Goal: Transaction & Acquisition: Obtain resource

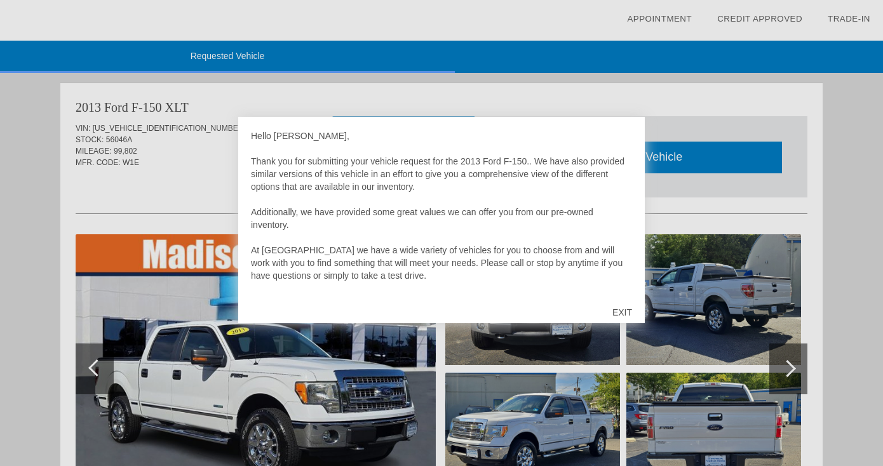
click at [622, 311] on div "EXIT" at bounding box center [621, 312] width 45 height 38
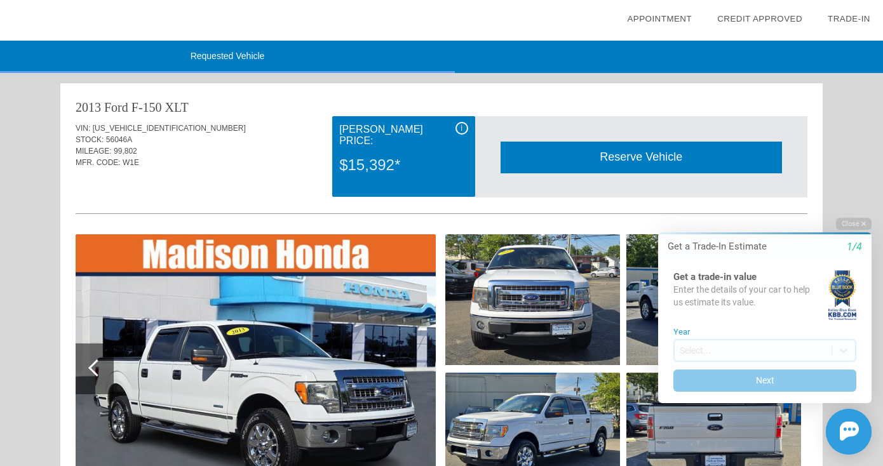
scroll to position [19, 0]
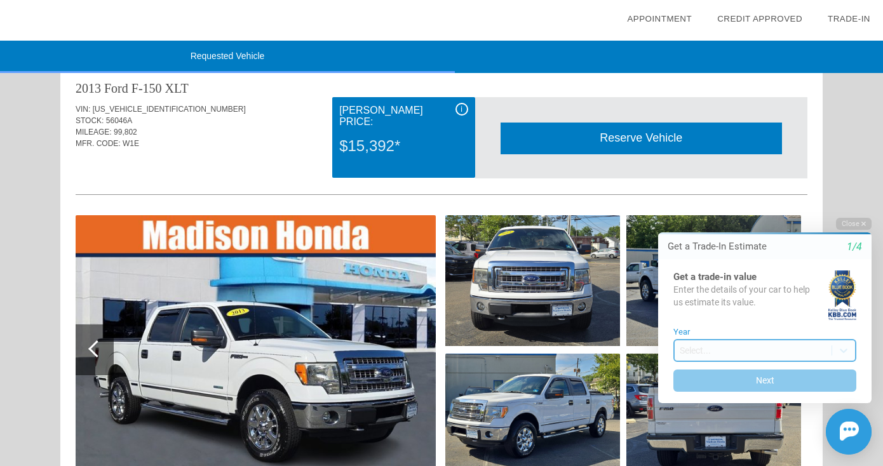
click at [751, 206] on body "Welcome! Get a Trade-In Estimate 1/4 Get a trade-in value Enter the details of …" at bounding box center [756, 206] width 251 height 0
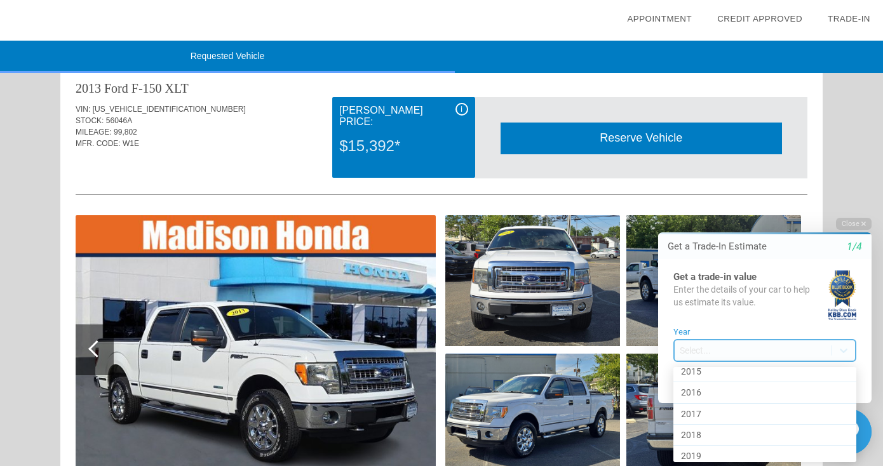
scroll to position [501, 0]
click at [727, 405] on div "2017" at bounding box center [764, 404] width 183 height 21
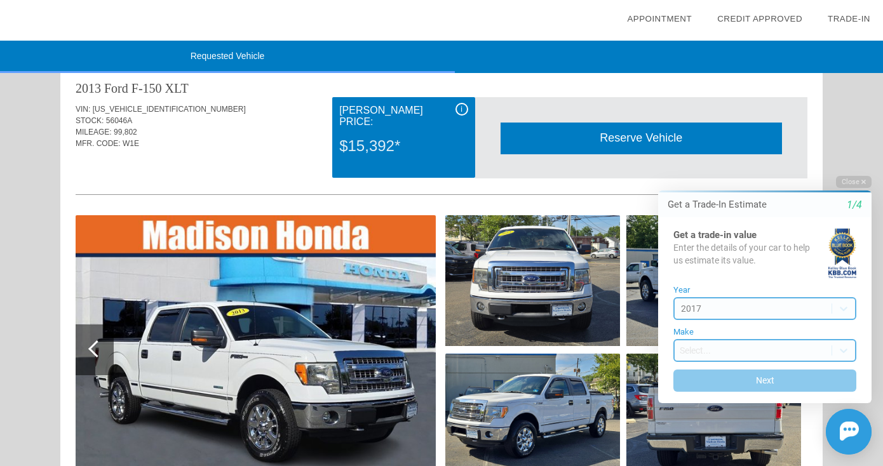
click at [737, 164] on body "Welcome! Get a Trade-In Estimate 1/4 Get a trade-in value Enter the details of …" at bounding box center [756, 164] width 251 height 0
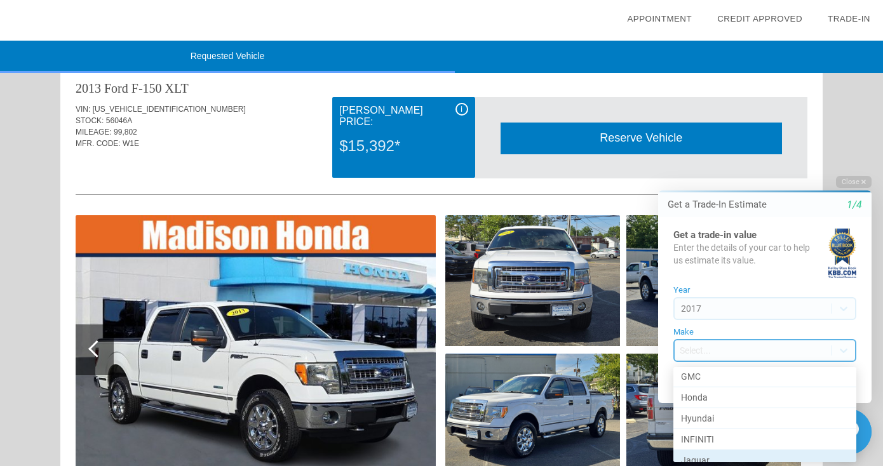
scroll to position [338, 0]
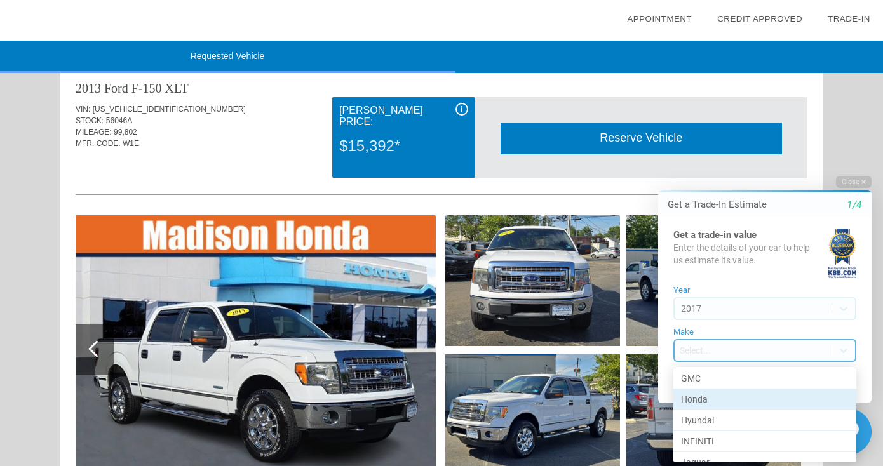
click at [745, 395] on div "Honda" at bounding box center [764, 399] width 183 height 21
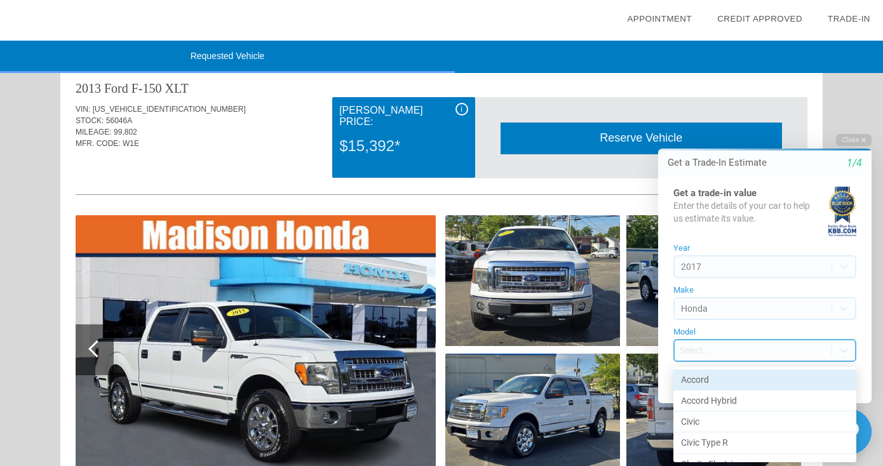
click at [737, 123] on body "Welcome! Get a Trade-In Estimate 1/4 Get a trade-in value Enter the details of …" at bounding box center [756, 123] width 251 height 0
click at [735, 384] on div "Accord" at bounding box center [764, 380] width 183 height 21
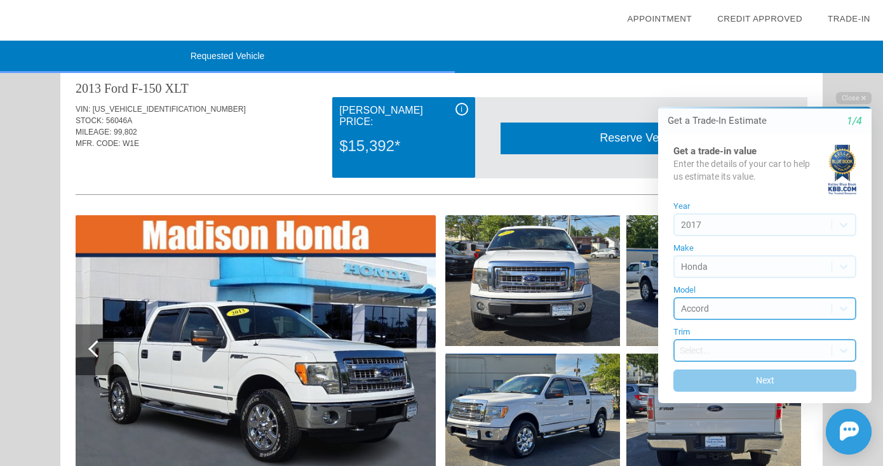
click at [734, 81] on body "Welcome! Get a Trade-In Estimate 1/4 Get a trade-in value Enter the details of …" at bounding box center [756, 81] width 251 height 0
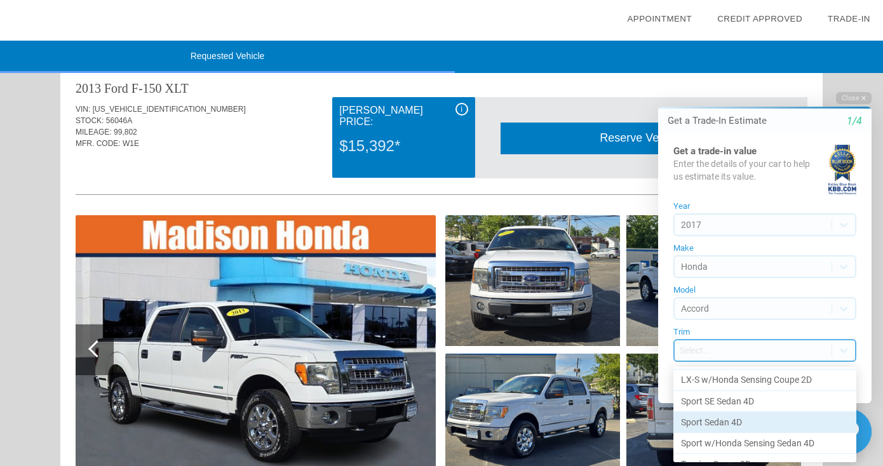
scroll to position [252, 0]
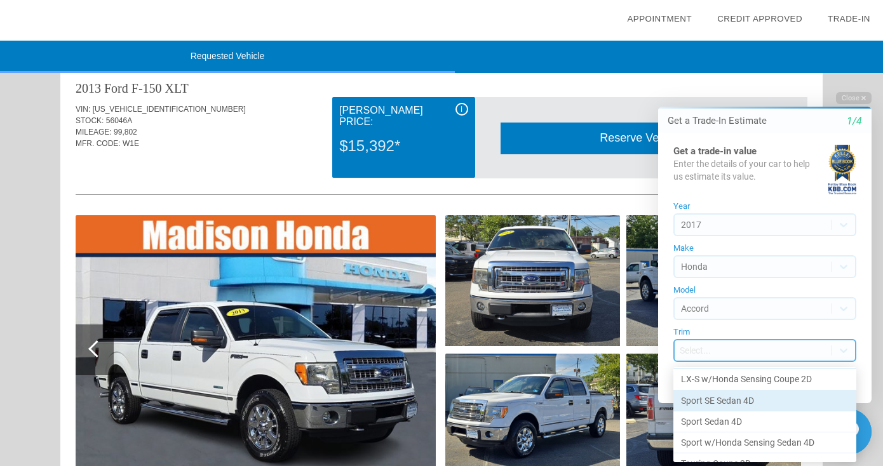
click at [744, 399] on div "Sport SE Sedan 4D" at bounding box center [764, 401] width 183 height 21
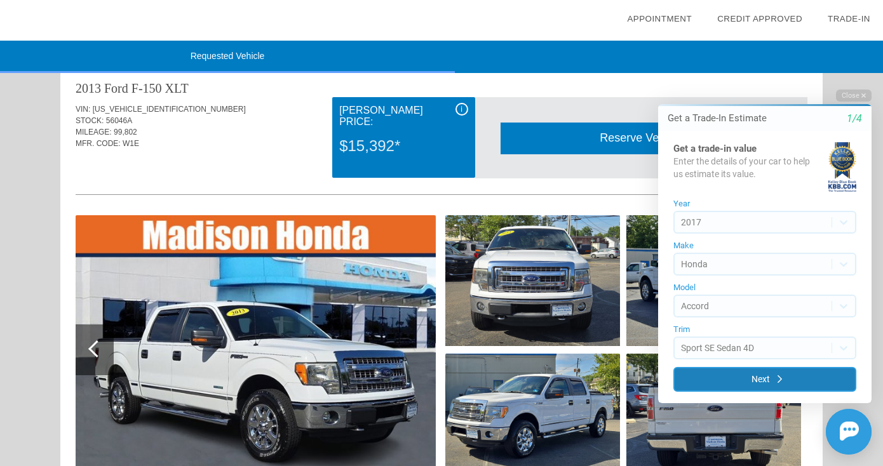
click at [746, 377] on button "Next" at bounding box center [764, 379] width 183 height 25
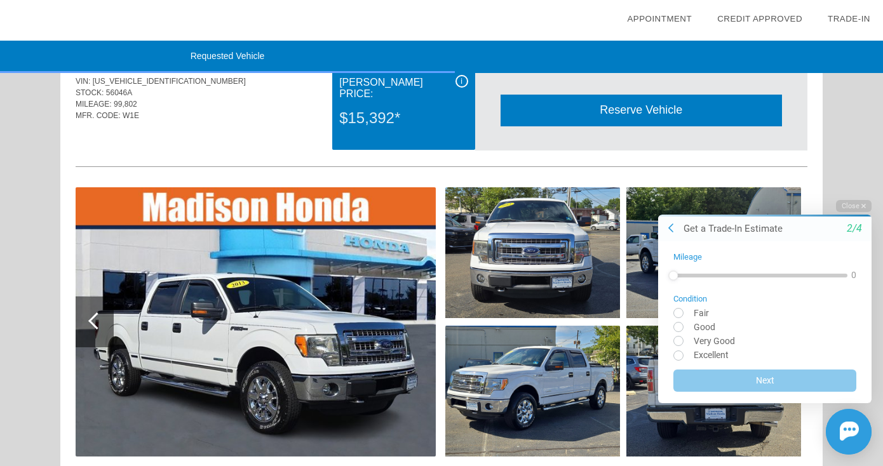
scroll to position [48, 0]
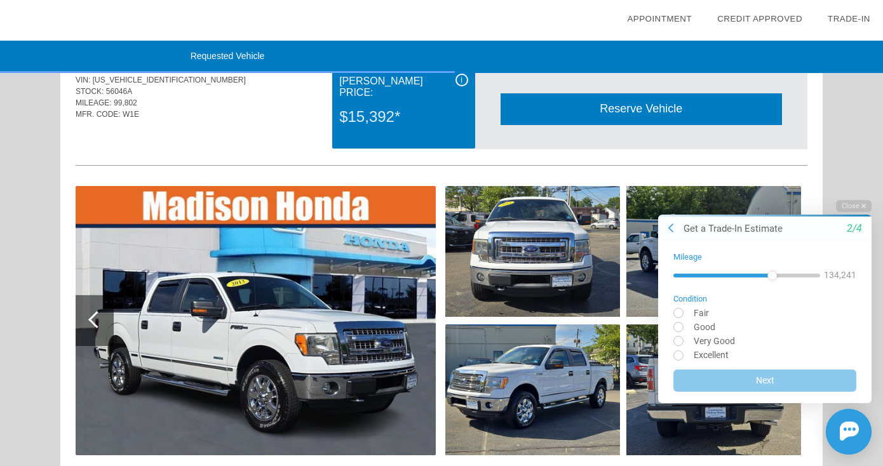
click at [790, 274] on div at bounding box center [746, 275] width 147 height 4
drag, startPoint x: 774, startPoint y: 279, endPoint x: 763, endPoint y: 283, distance: 12.0
click at [763, 283] on div at bounding box center [746, 275] width 147 height 23
click at [762, 281] on div at bounding box center [746, 275] width 147 height 23
click at [763, 281] on div at bounding box center [746, 275] width 147 height 23
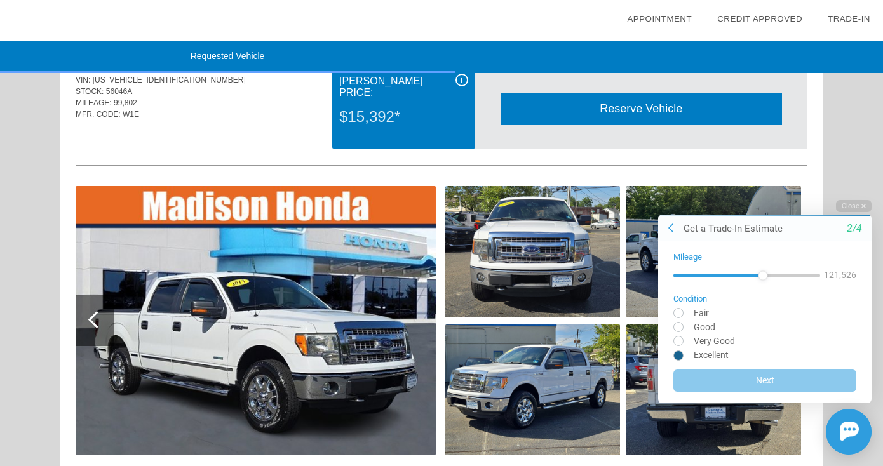
click at [679, 354] on input "radio" at bounding box center [764, 355] width 183 height 10
radio input "true"
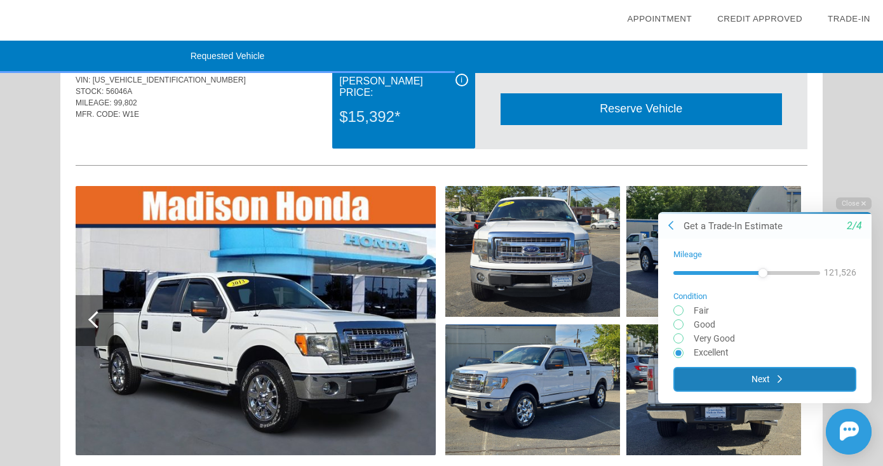
click at [785, 377] on button "Next" at bounding box center [764, 378] width 183 height 25
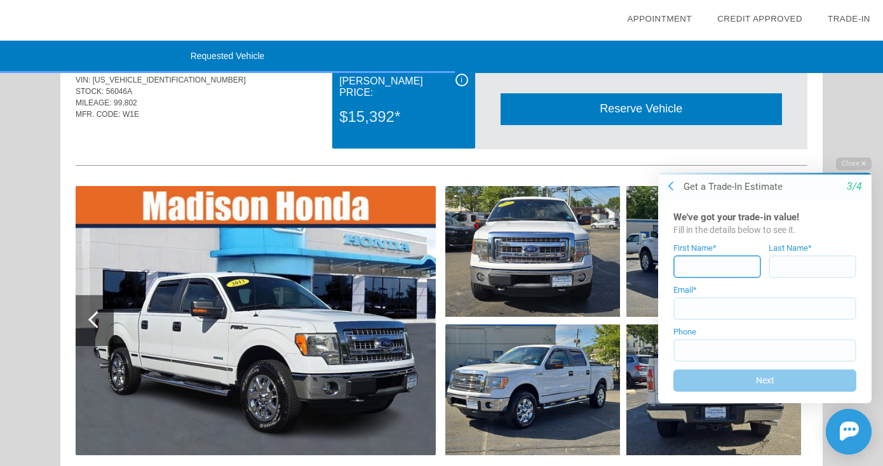
click at [726, 264] on input at bounding box center [717, 266] width 88 height 23
type input "[PERSON_NAME]"
type input "Tisdale"
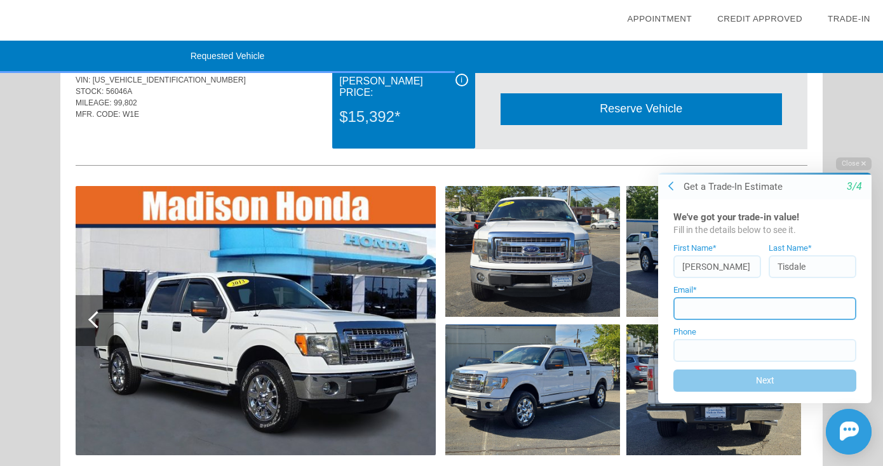
type input "[EMAIL_ADDRESS][DOMAIN_NAME]"
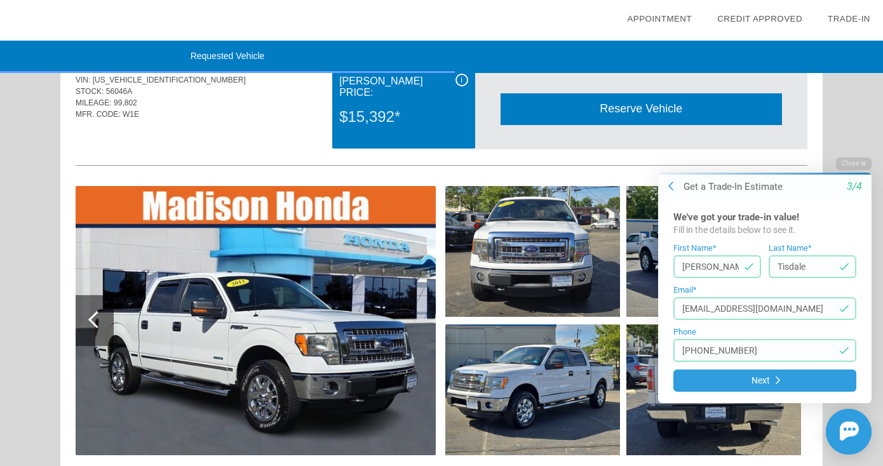
type input "[PHONE_NUMBER]"
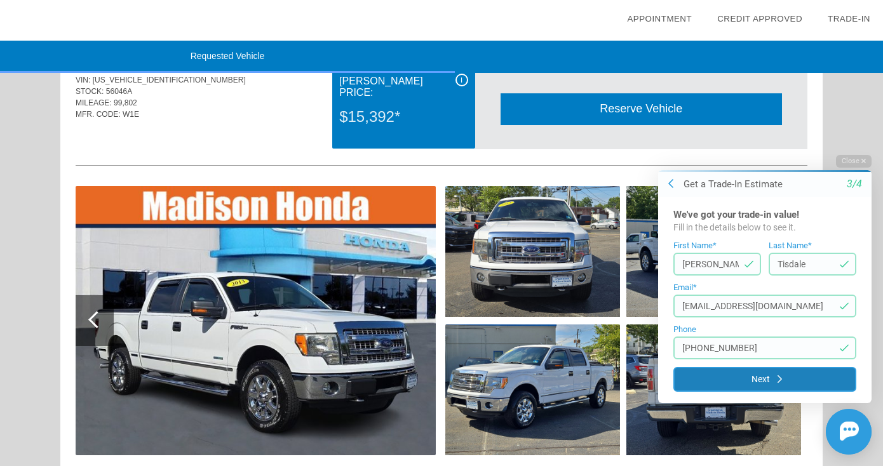
click at [754, 379] on button "Next" at bounding box center [764, 378] width 183 height 25
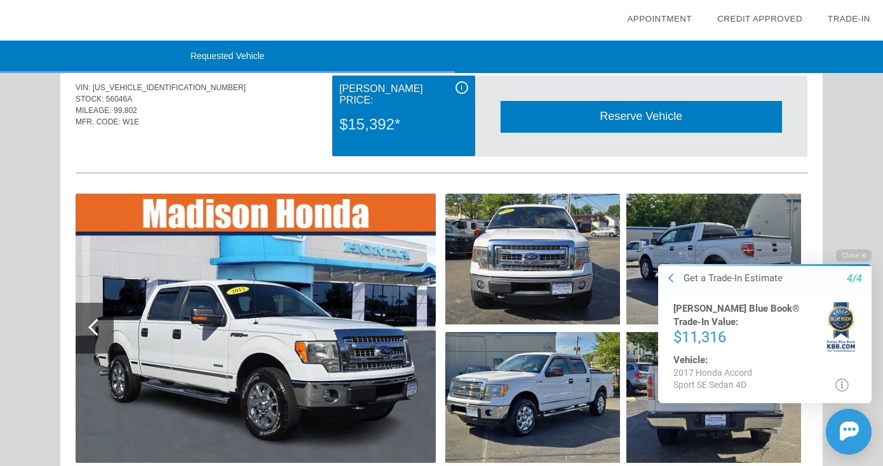
scroll to position [42, 0]
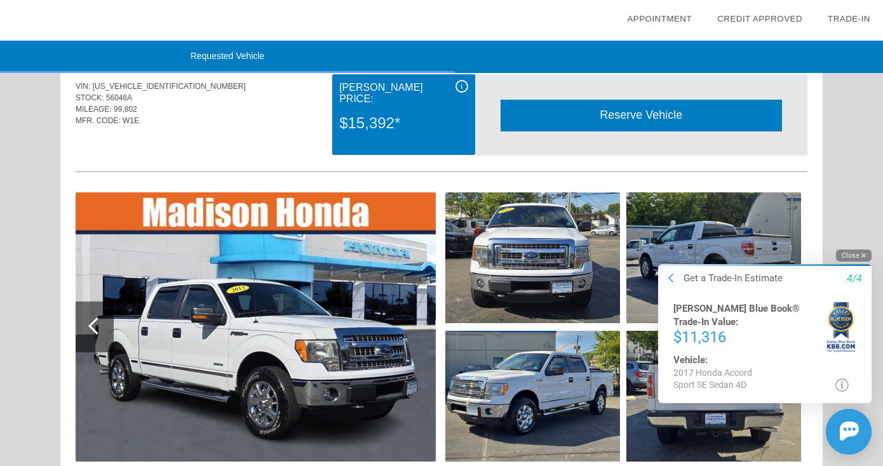
click at [853, 257] on button "Close" at bounding box center [854, 255] width 36 height 12
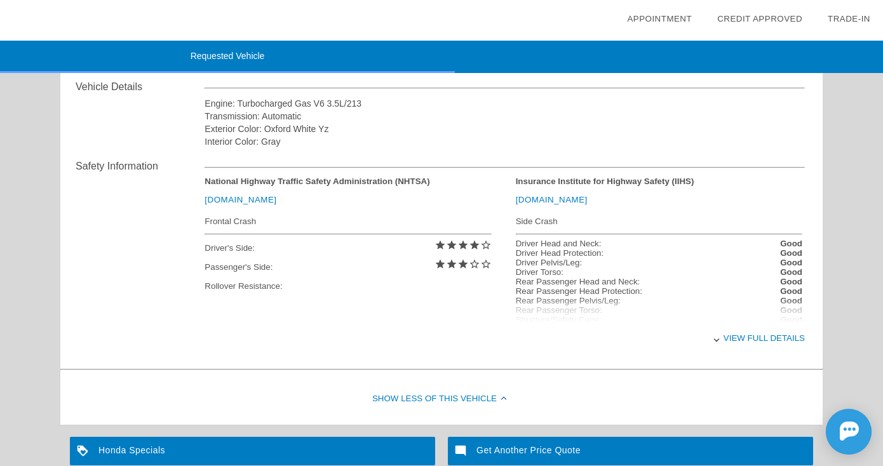
scroll to position [471, 0]
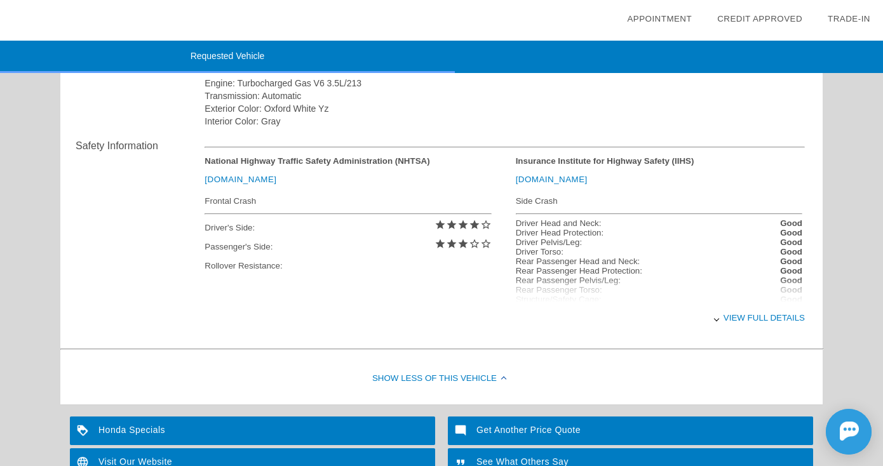
click at [745, 316] on div "View full details" at bounding box center [504, 317] width 600 height 31
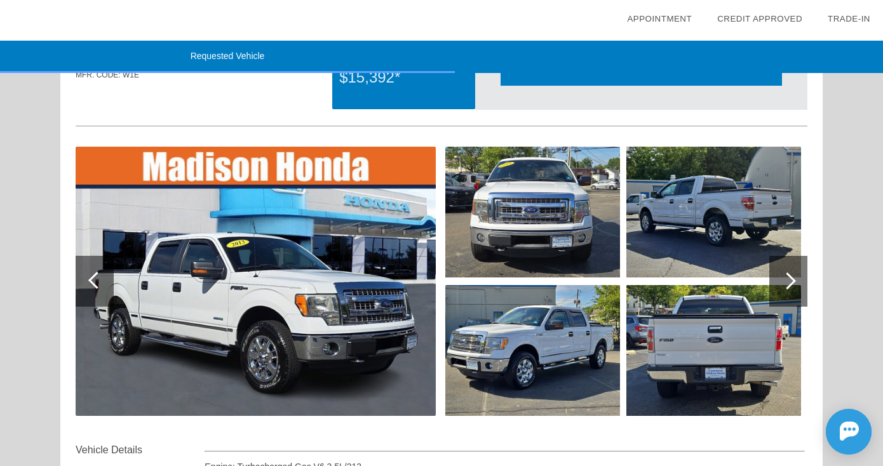
scroll to position [105, 0]
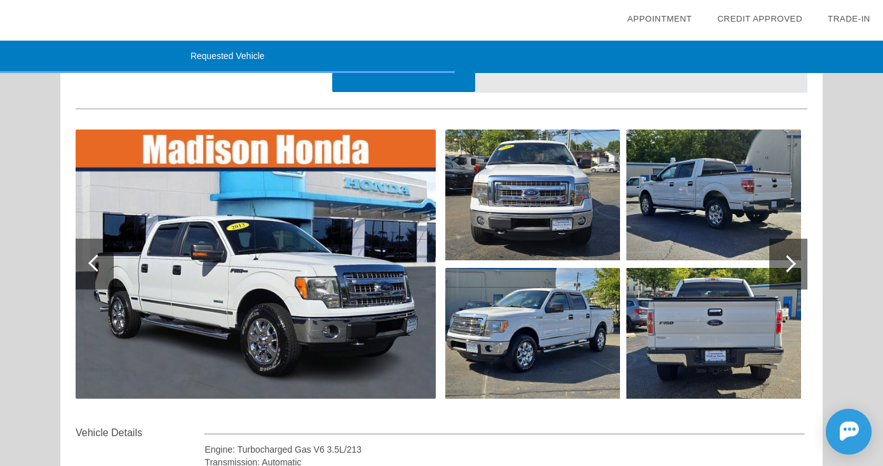
click at [354, 317] on img at bounding box center [256, 264] width 360 height 269
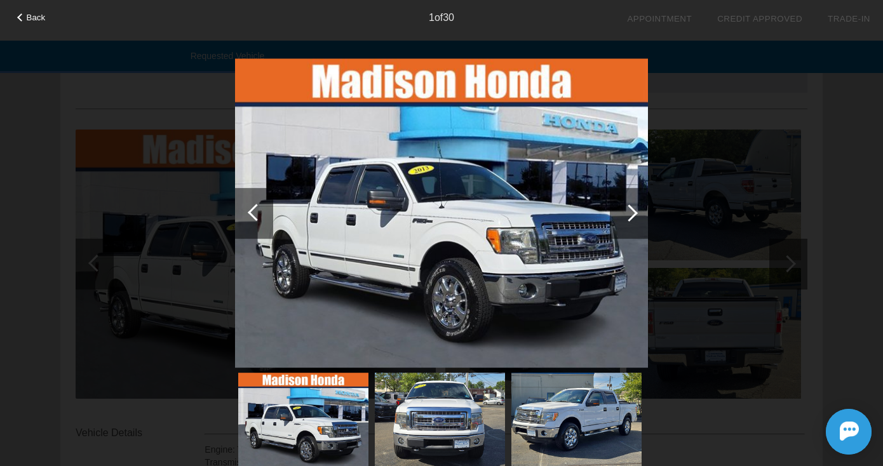
click at [630, 210] on div at bounding box center [628, 212] width 17 height 17
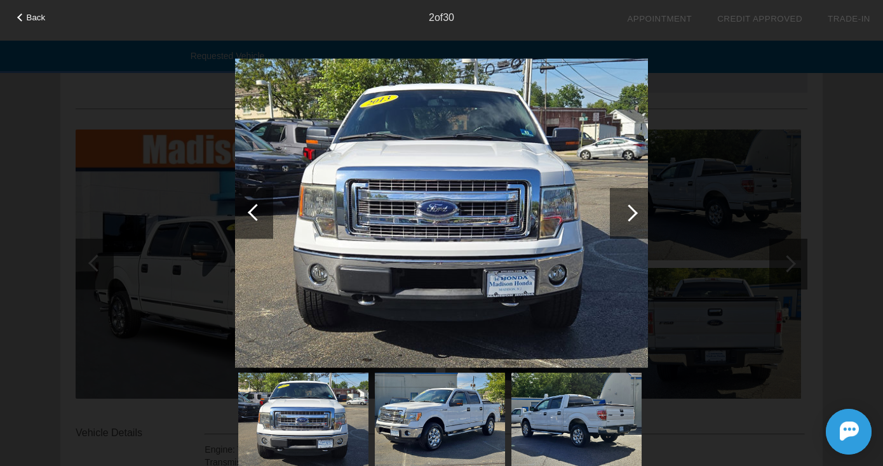
click at [630, 210] on div at bounding box center [628, 212] width 17 height 17
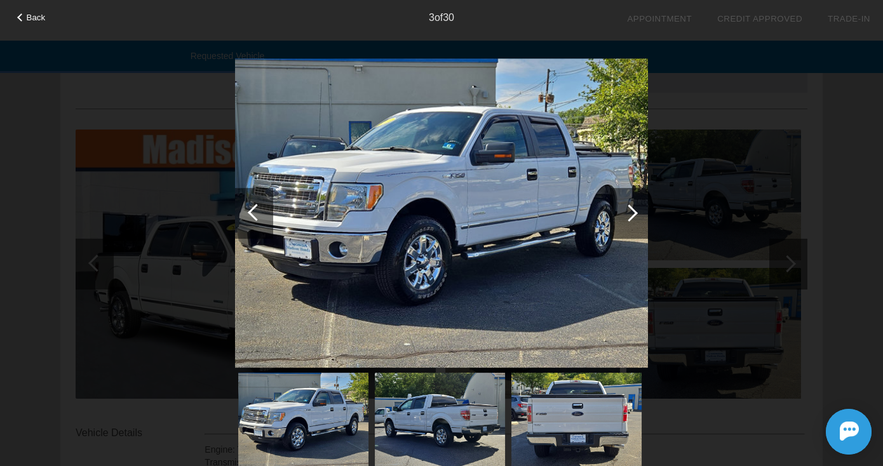
click at [630, 210] on div at bounding box center [628, 212] width 17 height 17
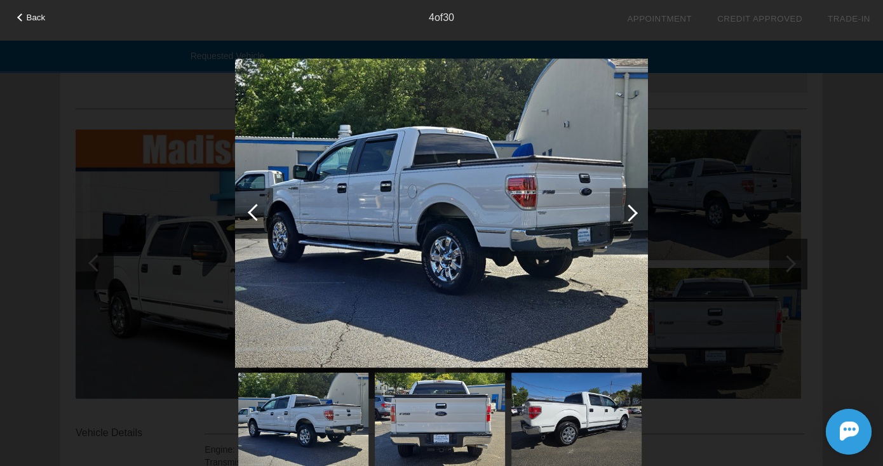
click at [630, 210] on div at bounding box center [628, 212] width 17 height 17
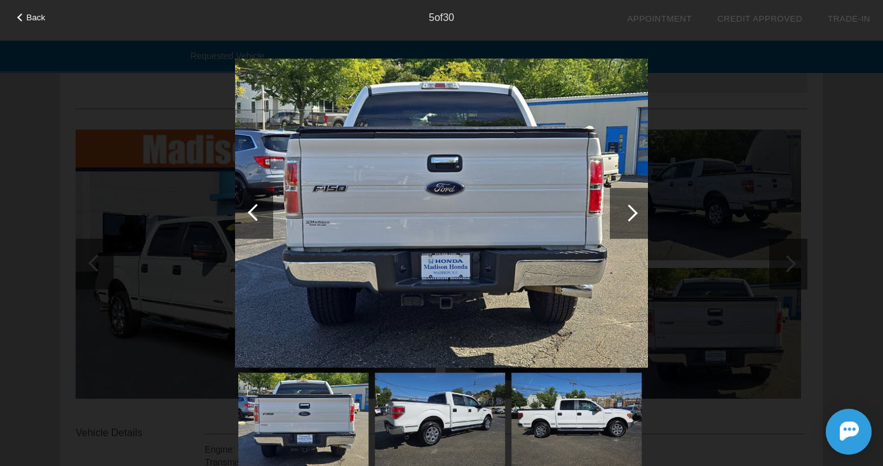
click at [630, 210] on div at bounding box center [628, 212] width 17 height 17
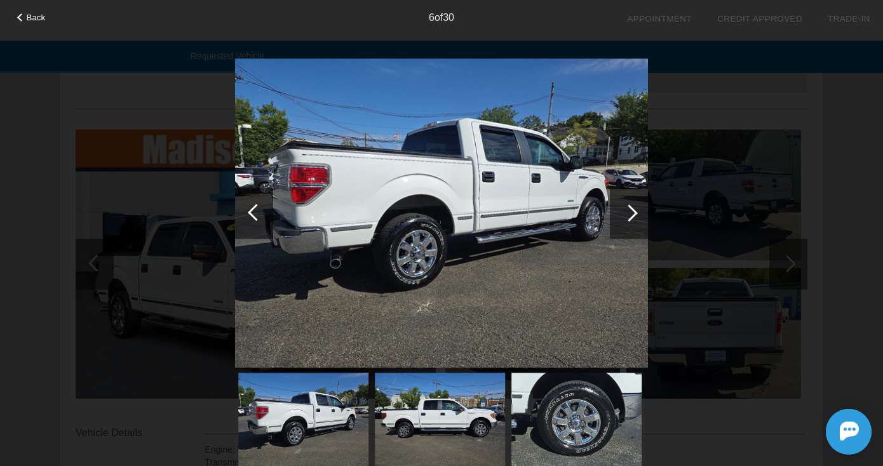
click at [630, 210] on div at bounding box center [628, 212] width 17 height 17
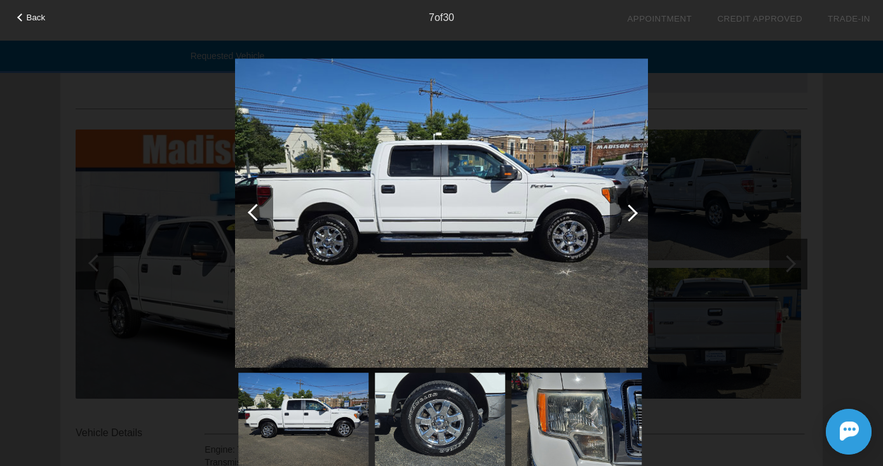
click at [630, 210] on div at bounding box center [628, 212] width 17 height 17
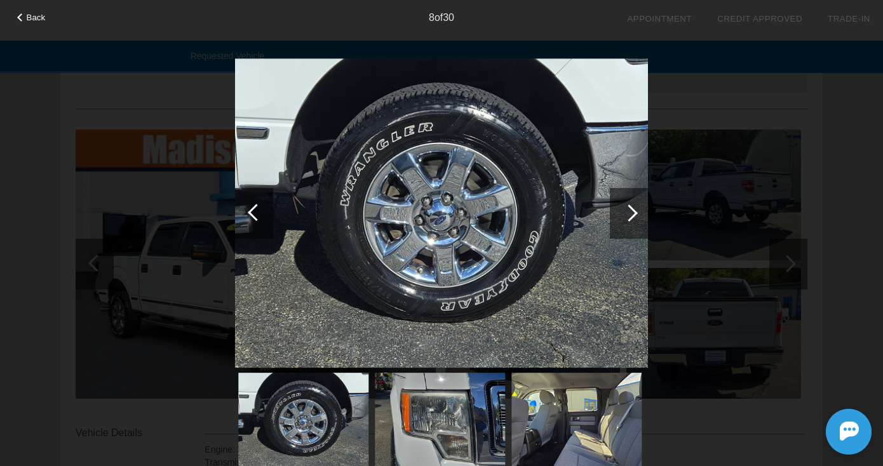
click at [630, 210] on div at bounding box center [628, 212] width 17 height 17
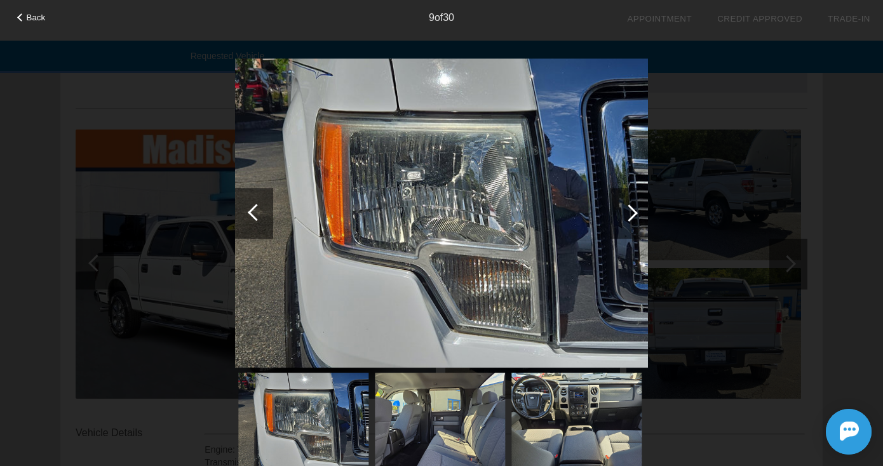
click at [630, 210] on div at bounding box center [628, 212] width 17 height 17
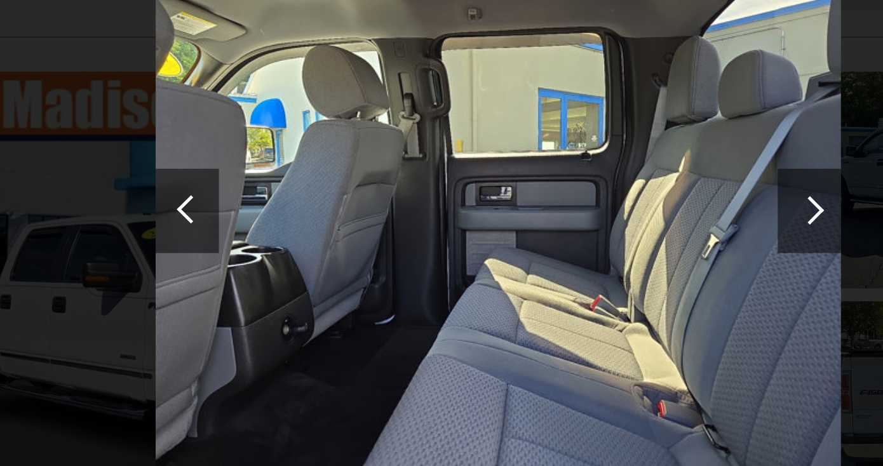
scroll to position [57, 0]
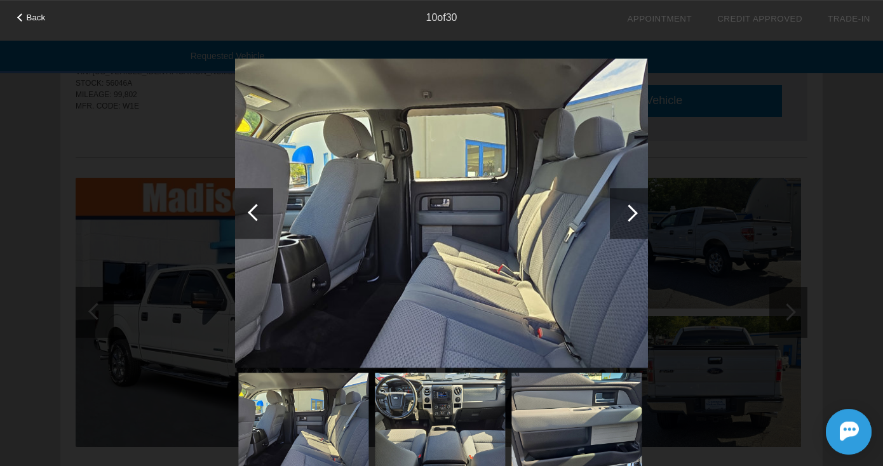
click at [627, 215] on div at bounding box center [628, 212] width 17 height 17
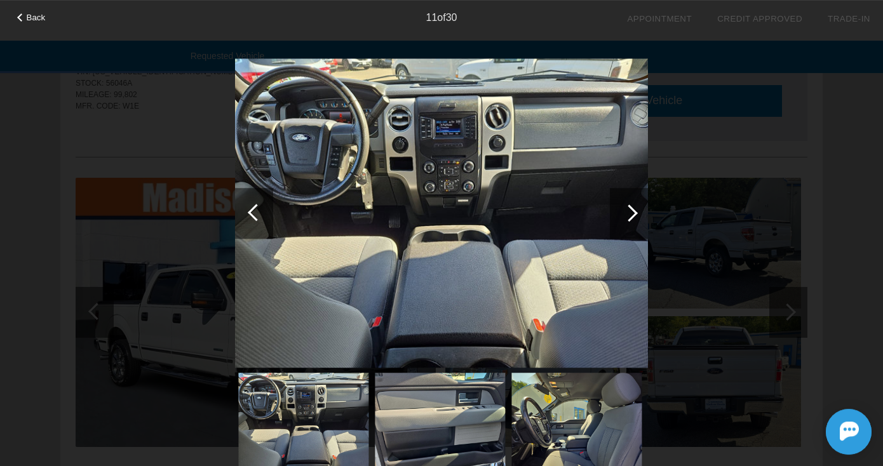
click at [627, 215] on div at bounding box center [628, 212] width 17 height 17
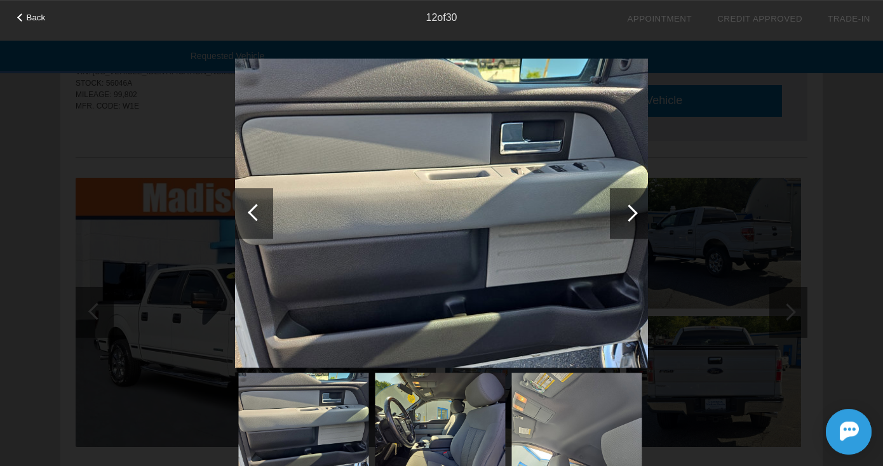
click at [627, 215] on div at bounding box center [628, 212] width 17 height 17
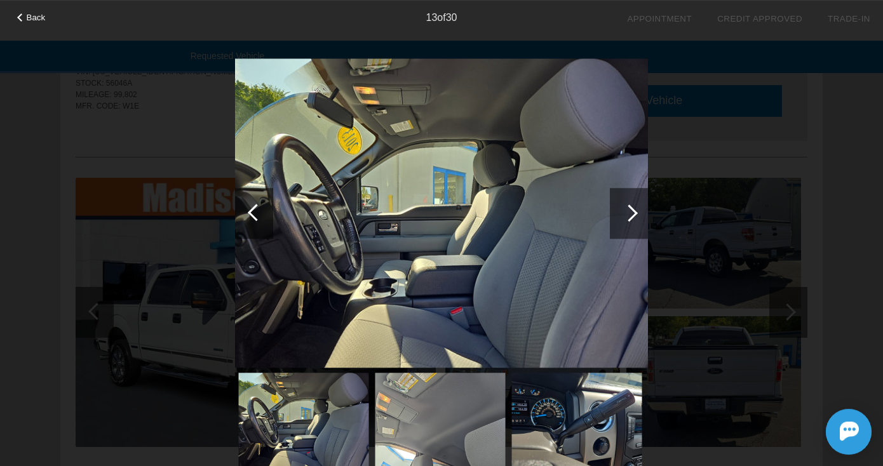
click at [627, 215] on div at bounding box center [628, 212] width 17 height 17
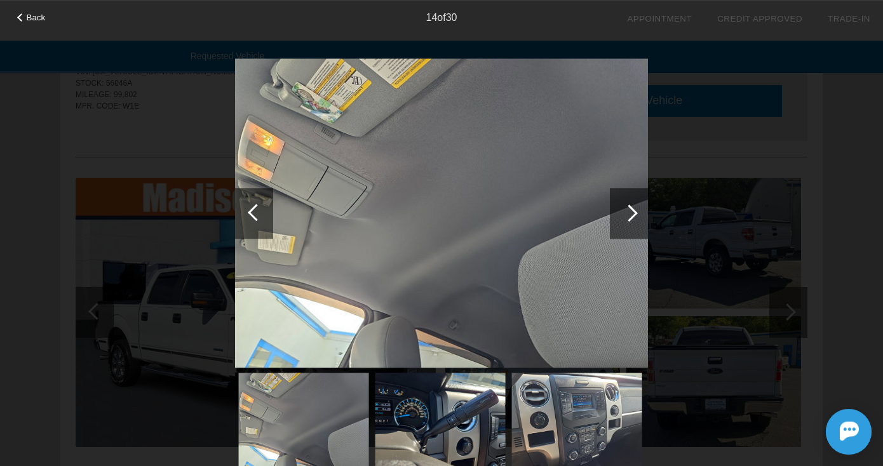
click at [627, 215] on div at bounding box center [628, 212] width 17 height 17
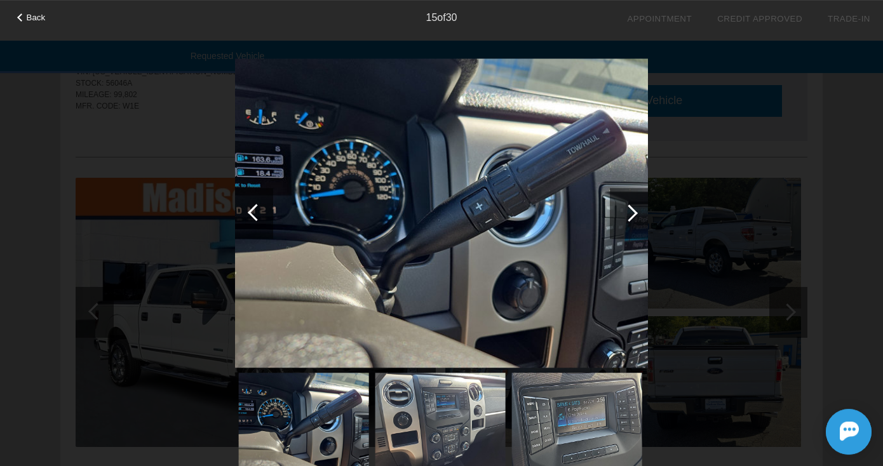
click at [627, 215] on div at bounding box center [628, 212] width 17 height 17
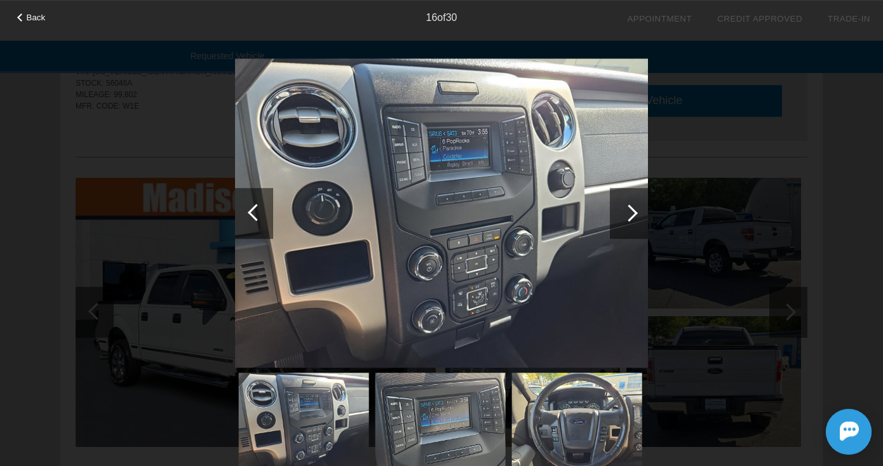
click at [627, 215] on div at bounding box center [628, 212] width 17 height 17
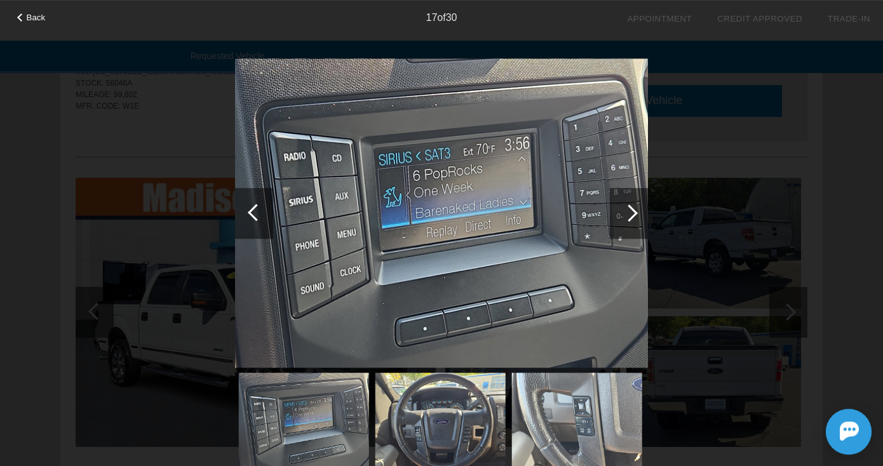
click at [627, 215] on div at bounding box center [628, 212] width 17 height 17
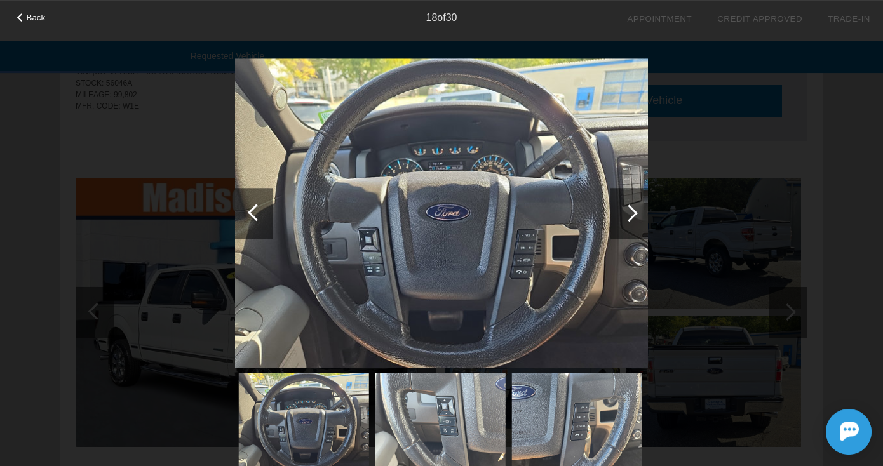
click at [627, 215] on div at bounding box center [628, 212] width 17 height 17
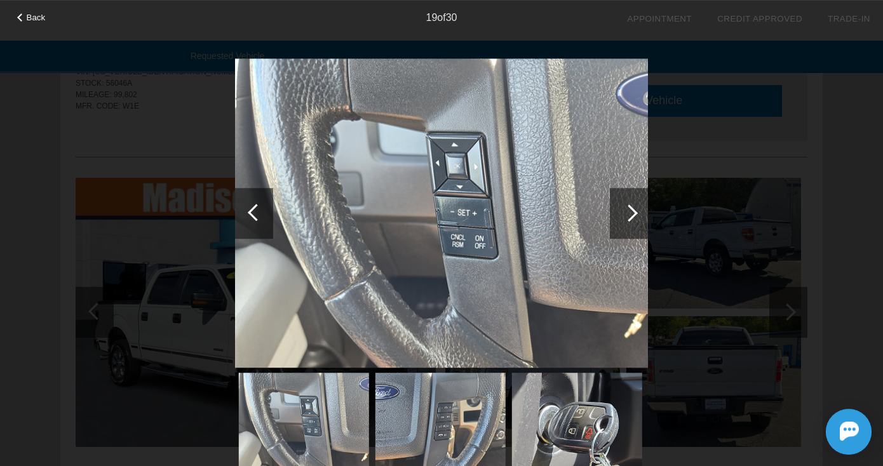
click at [627, 215] on div at bounding box center [628, 212] width 17 height 17
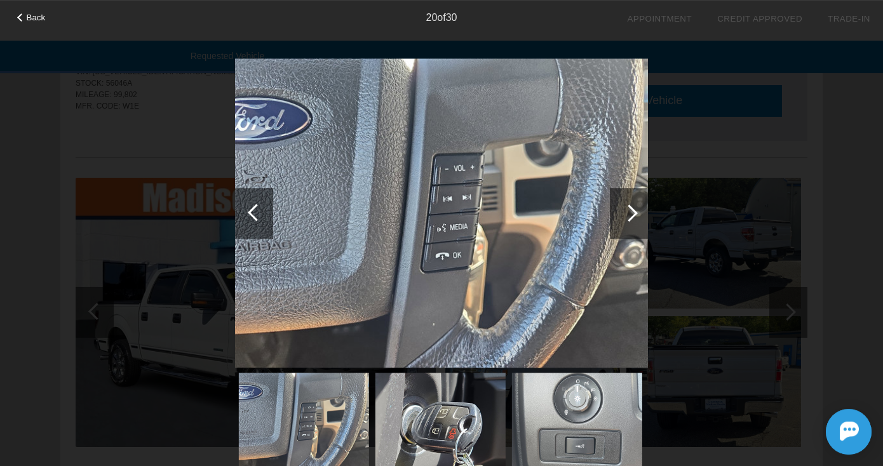
click at [627, 215] on div at bounding box center [628, 212] width 17 height 17
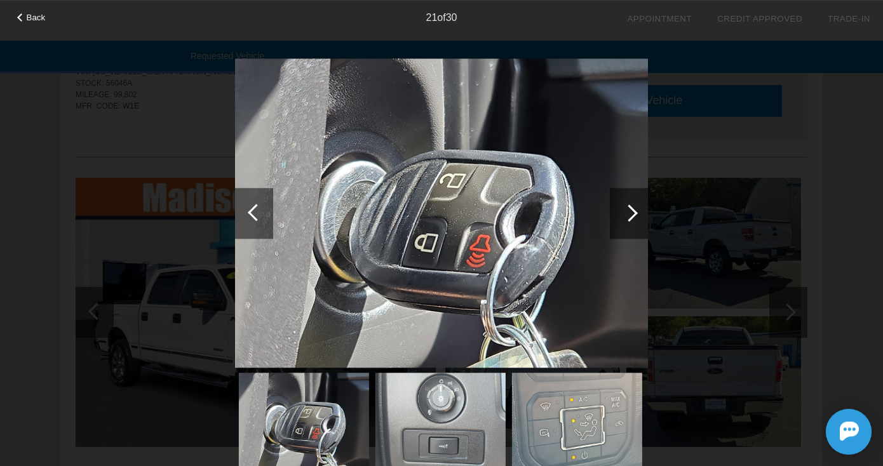
click at [627, 215] on div at bounding box center [628, 212] width 17 height 17
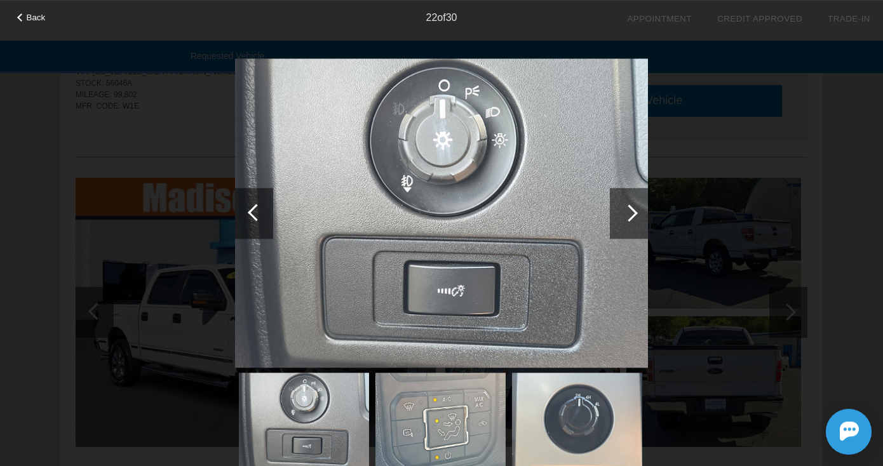
click at [627, 215] on div at bounding box center [628, 212] width 17 height 17
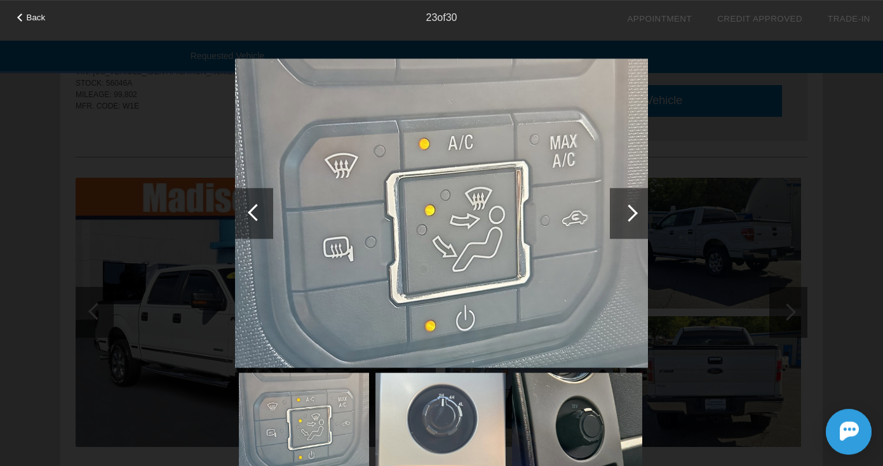
click at [627, 215] on div at bounding box center [628, 212] width 17 height 17
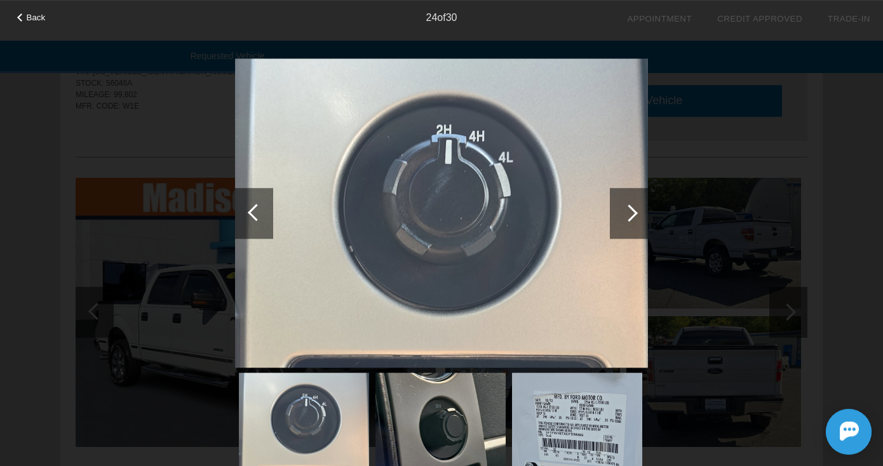
click at [627, 215] on div at bounding box center [628, 212] width 17 height 17
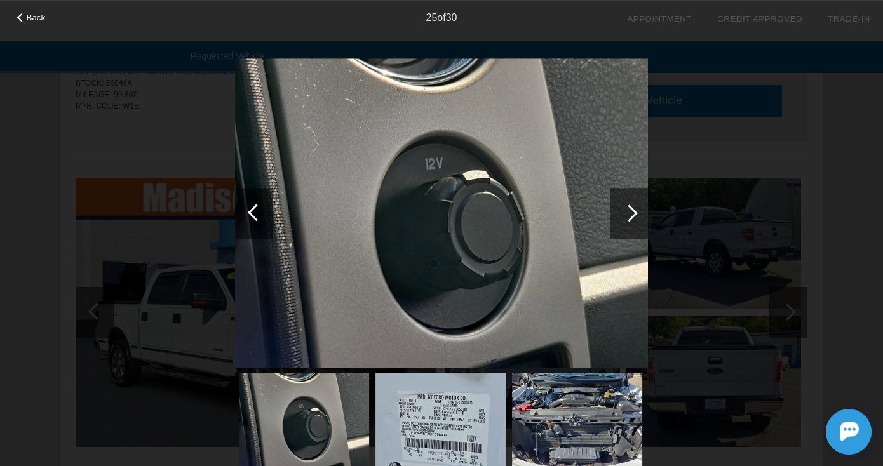
click at [627, 215] on div at bounding box center [628, 212] width 17 height 17
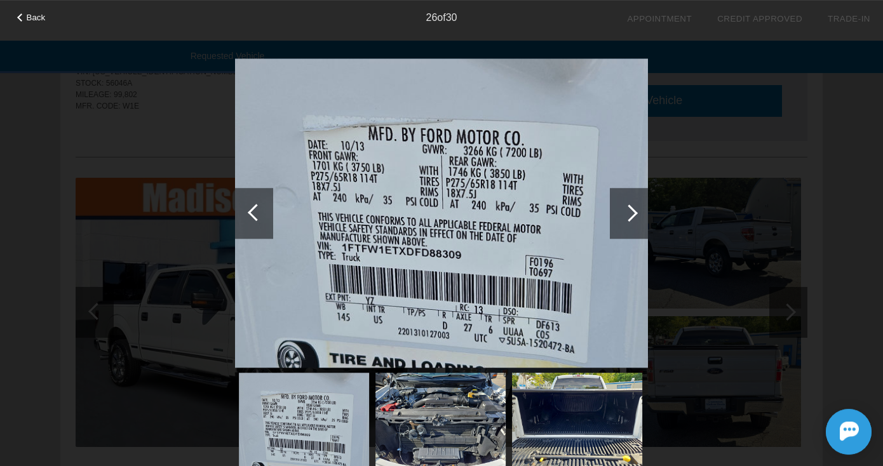
click at [627, 215] on div at bounding box center [628, 212] width 17 height 17
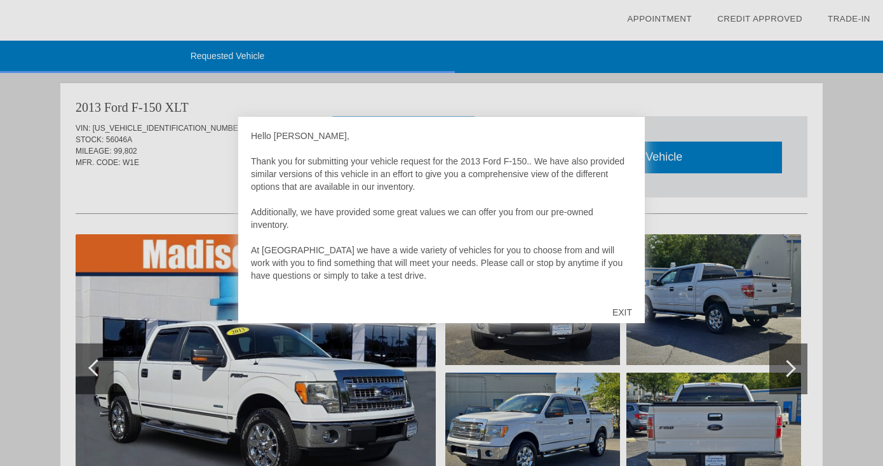
click at [621, 309] on div "EXIT" at bounding box center [621, 312] width 45 height 38
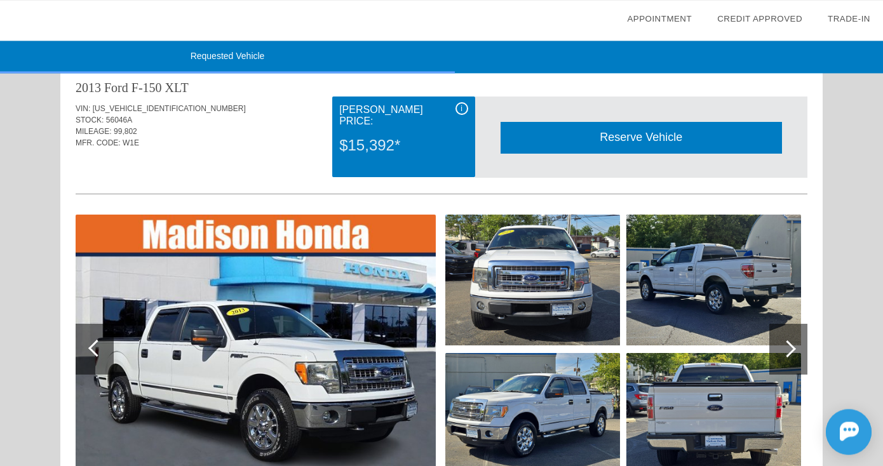
scroll to position [22, 0]
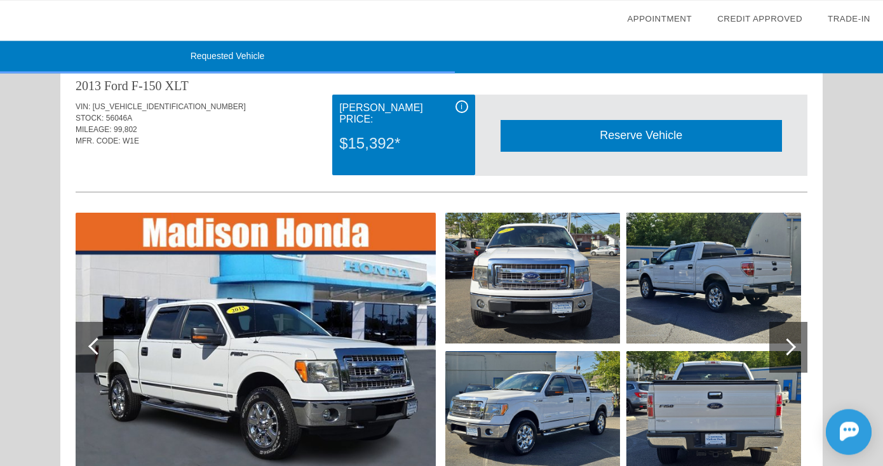
click at [702, 254] on img at bounding box center [713, 278] width 175 height 131
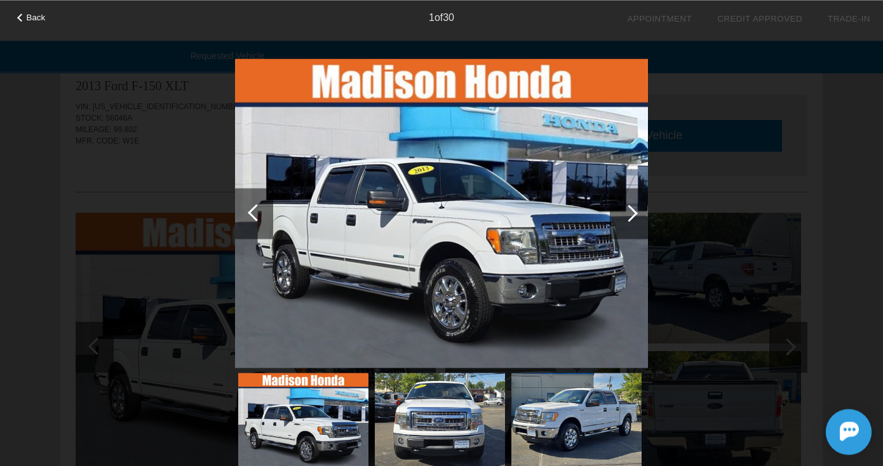
click at [627, 211] on div at bounding box center [628, 212] width 17 height 17
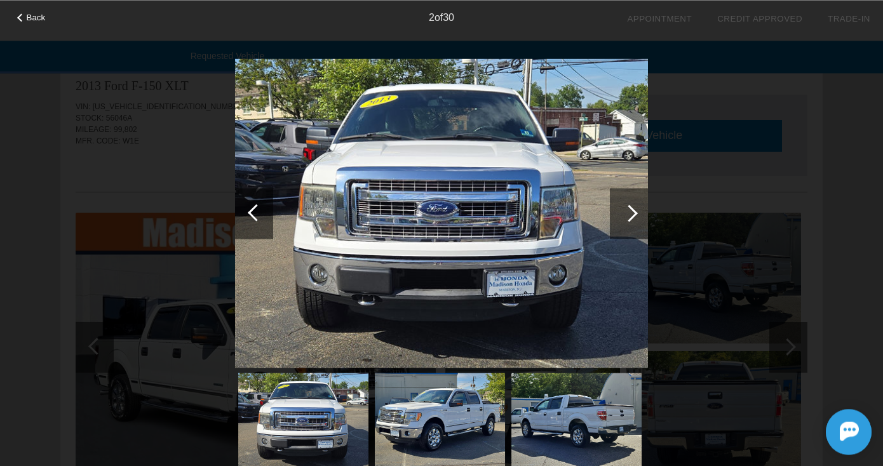
click at [631, 211] on div at bounding box center [628, 212] width 17 height 17
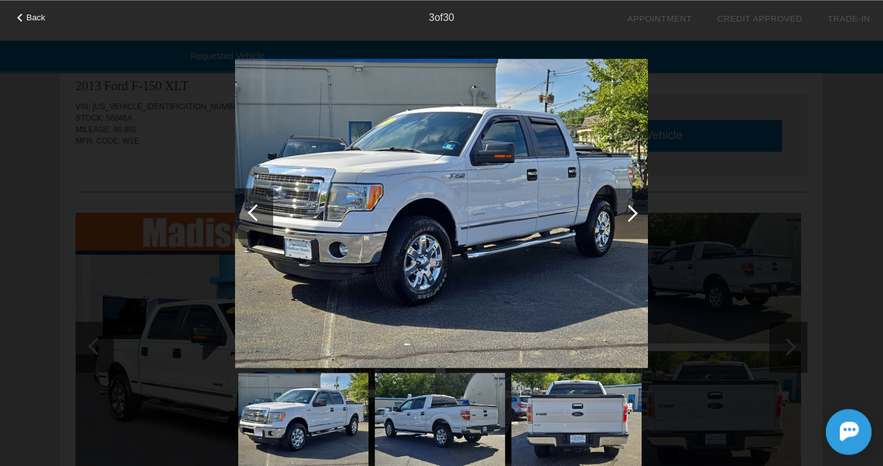
click at [631, 211] on div at bounding box center [628, 212] width 17 height 17
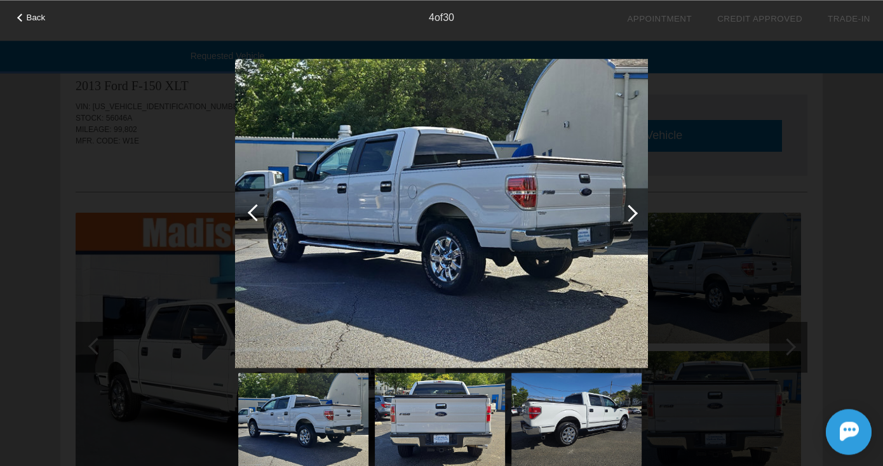
click at [631, 211] on div at bounding box center [628, 212] width 17 height 17
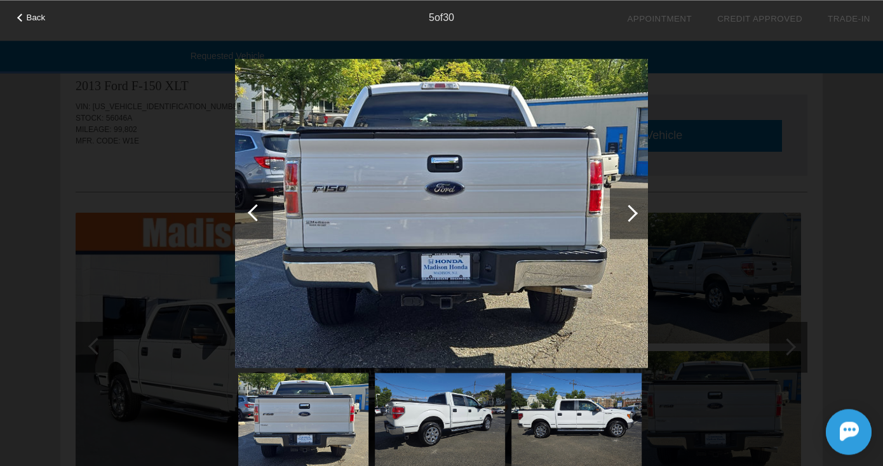
click at [631, 211] on div at bounding box center [628, 212] width 17 height 17
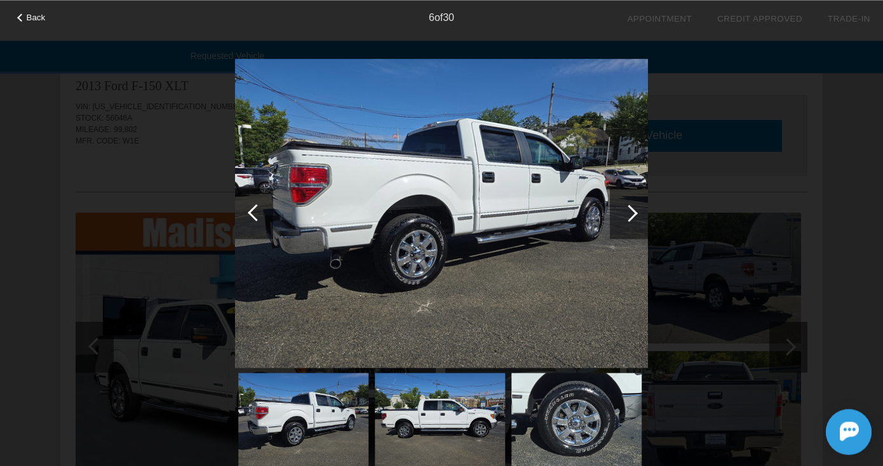
click at [631, 211] on div at bounding box center [628, 212] width 17 height 17
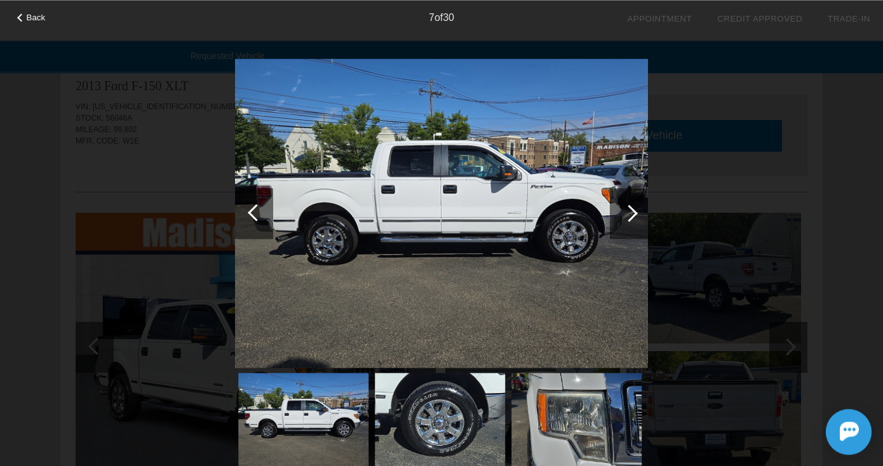
click at [627, 210] on div at bounding box center [628, 212] width 17 height 17
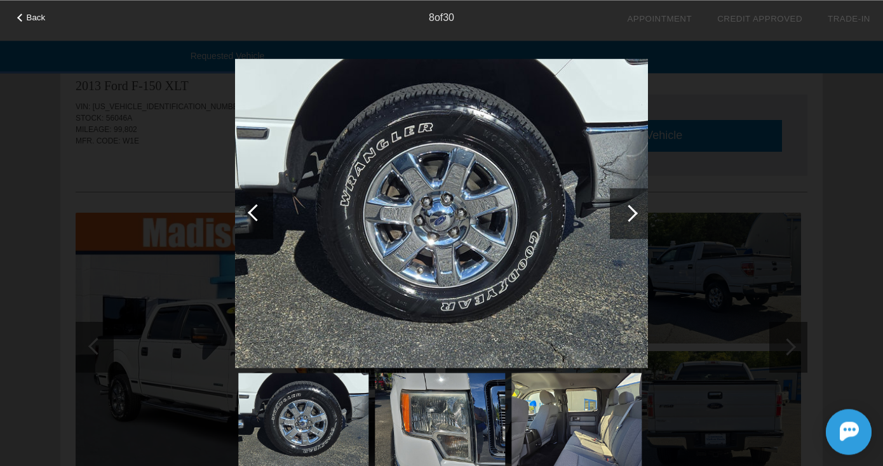
click at [627, 210] on div at bounding box center [628, 212] width 17 height 17
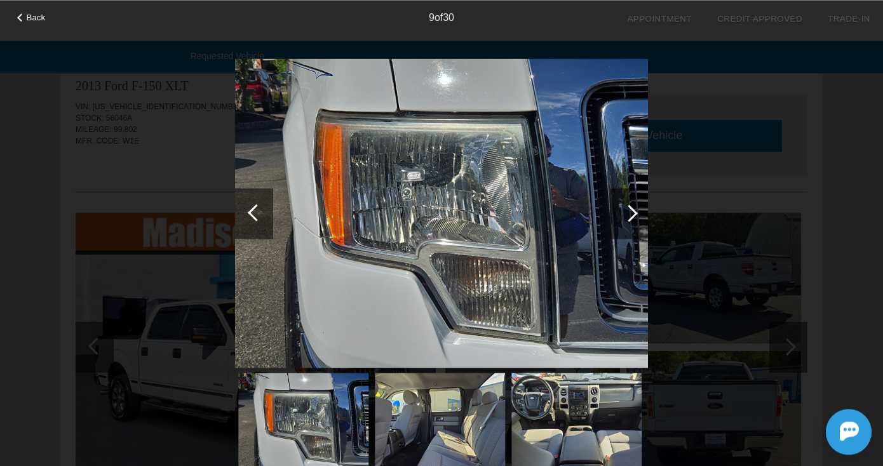
click at [627, 210] on div at bounding box center [628, 212] width 17 height 17
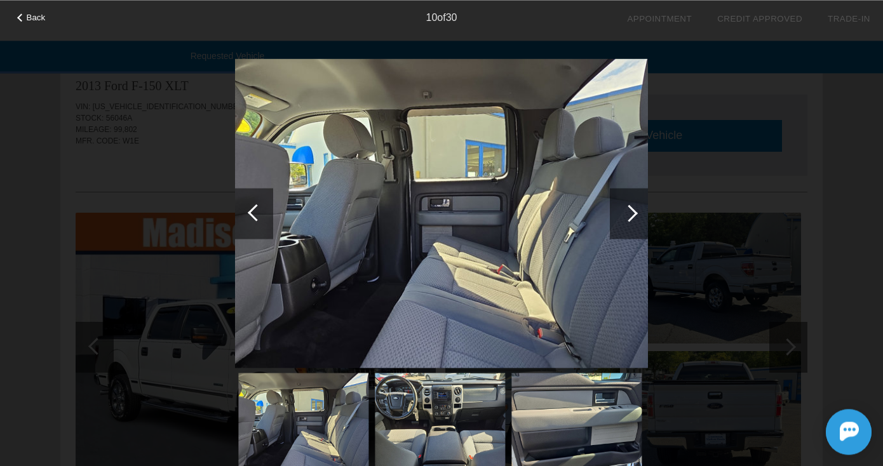
click at [627, 210] on div at bounding box center [628, 212] width 17 height 17
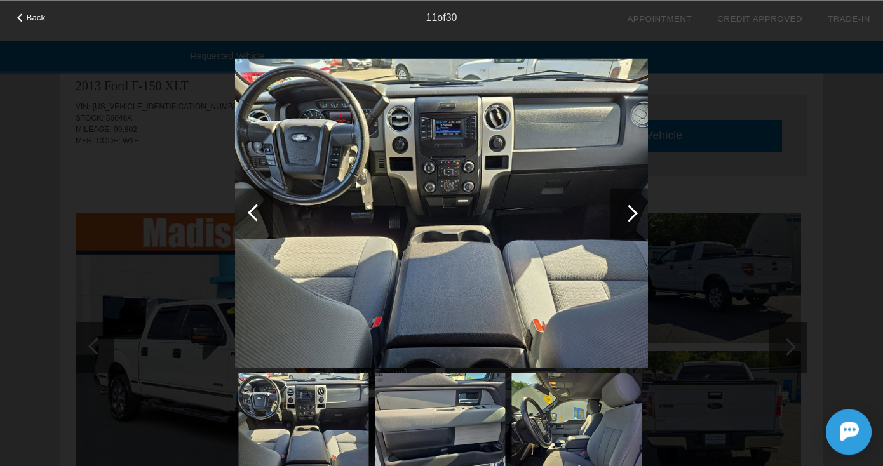
click at [627, 210] on div at bounding box center [628, 212] width 17 height 17
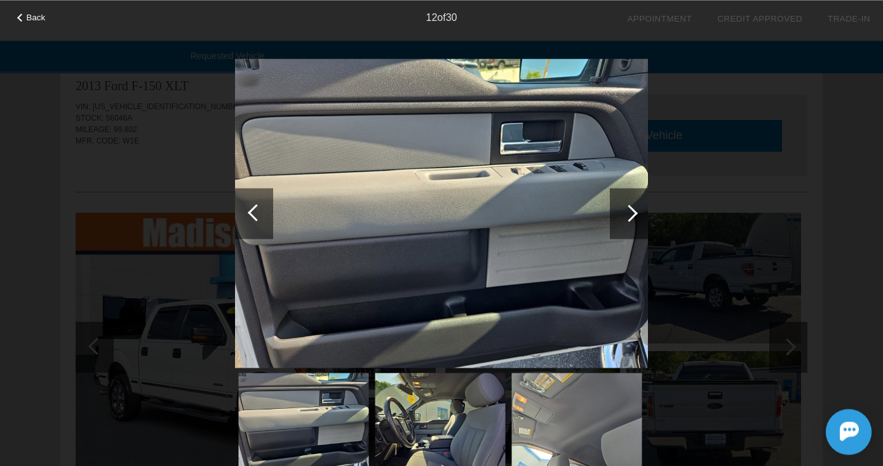
click at [627, 211] on div at bounding box center [628, 212] width 17 height 17
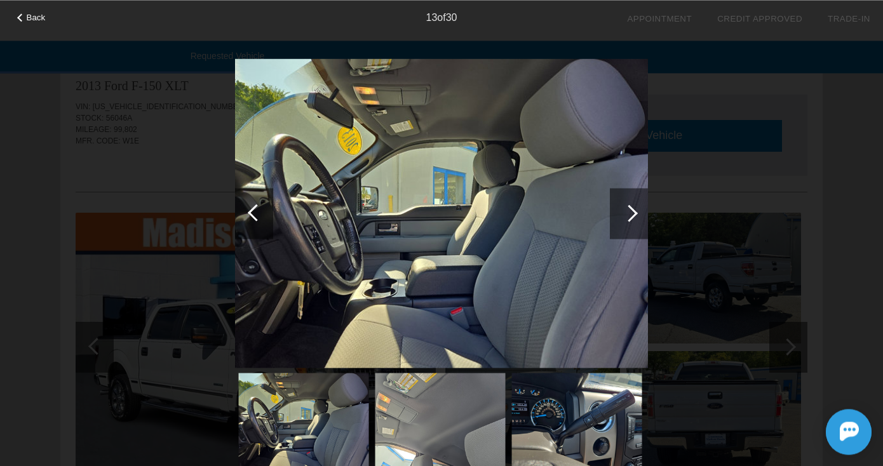
click at [627, 211] on div at bounding box center [628, 212] width 17 height 17
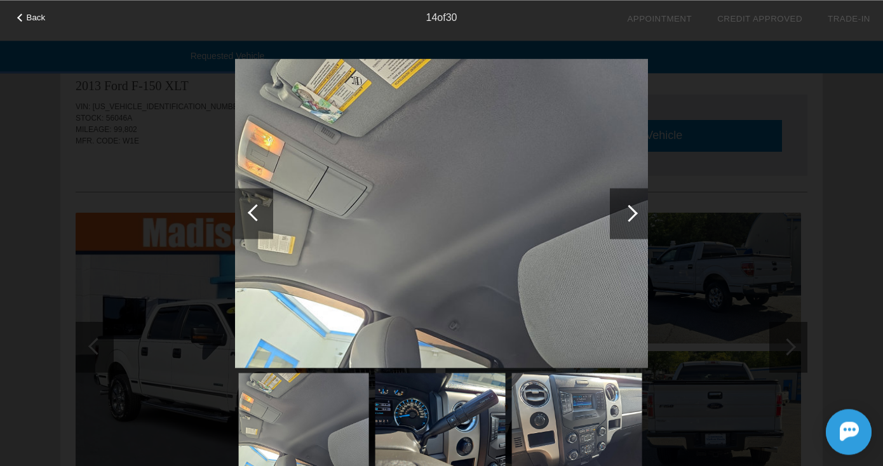
click at [633, 211] on div at bounding box center [628, 212] width 17 height 17
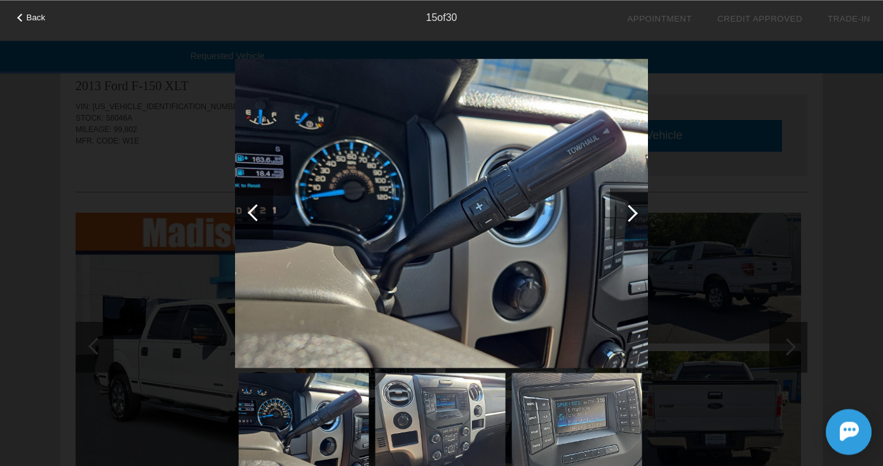
click at [633, 211] on div at bounding box center [628, 212] width 17 height 17
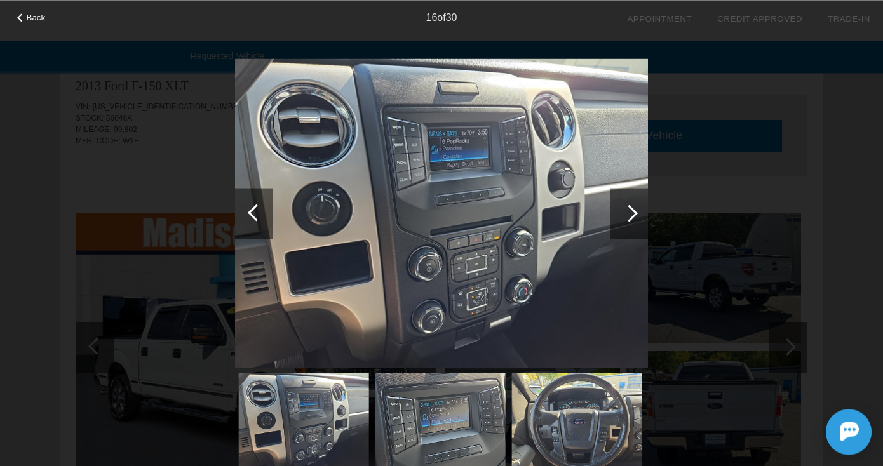
click at [633, 211] on div at bounding box center [628, 212] width 17 height 17
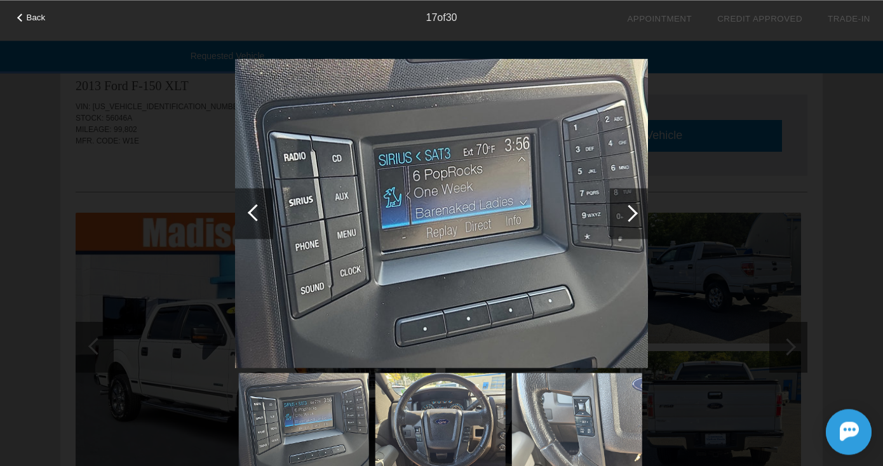
click at [633, 211] on div at bounding box center [628, 212] width 17 height 17
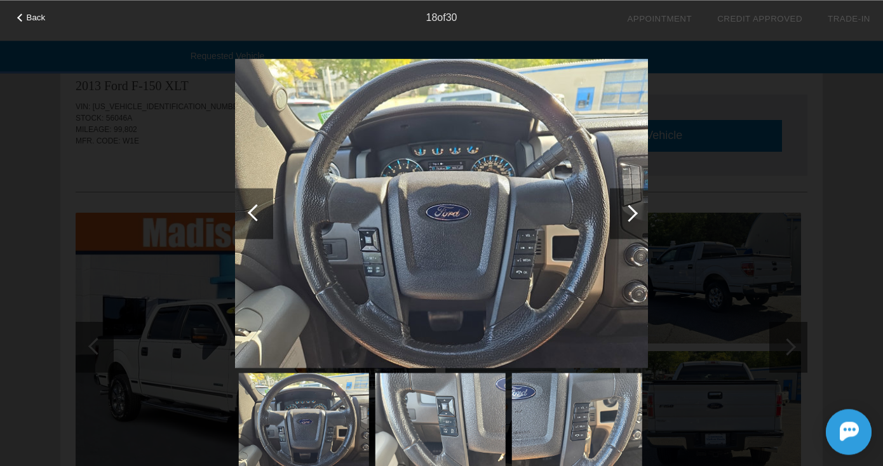
click at [833, 176] on div "Back 18 of 30" at bounding box center [441, 233] width 883 height 466
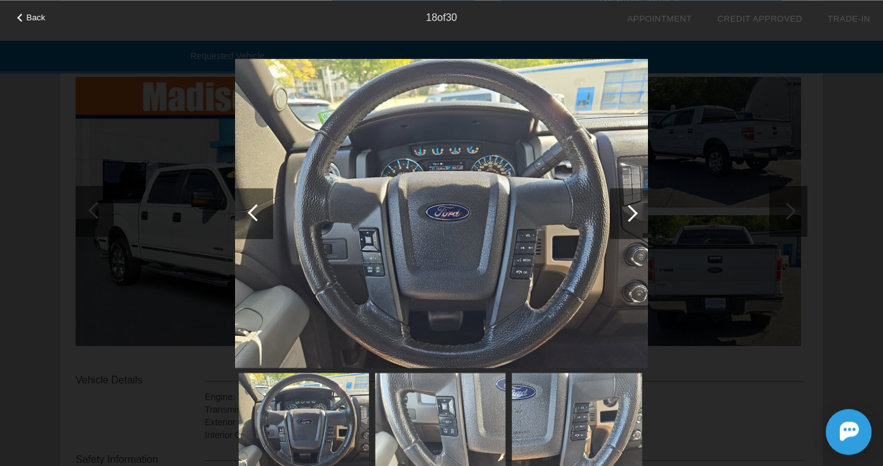
scroll to position [159, 0]
click at [26, 262] on div "Back 18 of 30" at bounding box center [441, 233] width 883 height 466
click at [101, 206] on div "Back 18 of 30" at bounding box center [441, 233] width 883 height 466
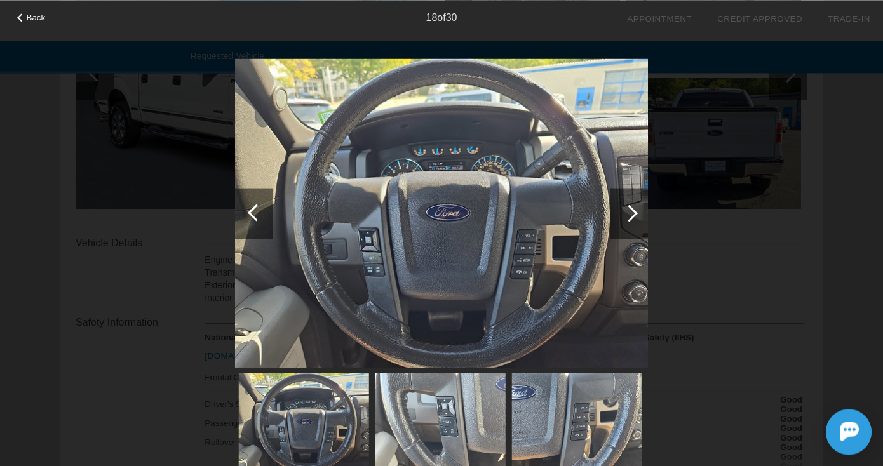
scroll to position [0, 0]
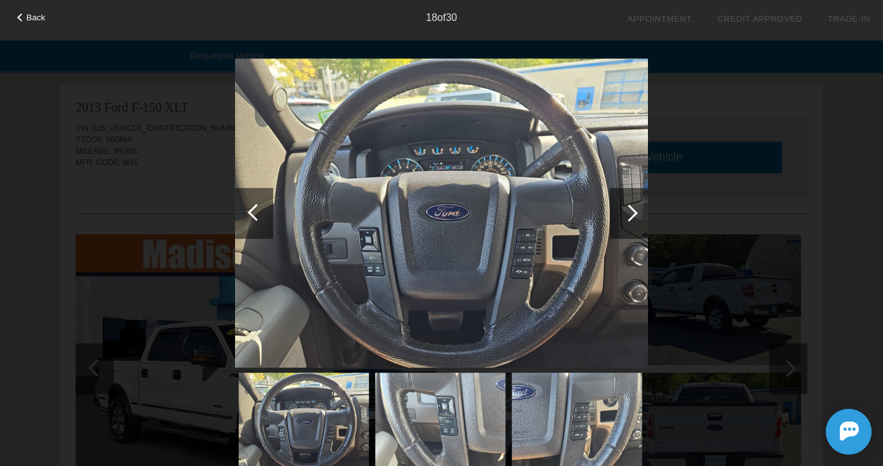
click at [818, 267] on div "Back 18 of 30" at bounding box center [441, 233] width 883 height 466
click at [842, 215] on div "Back 18 of 30" at bounding box center [441, 233] width 883 height 466
click at [735, 15] on link "Credit Approved" at bounding box center [759, 19] width 85 height 10
